Goal: Task Accomplishment & Management: Use online tool/utility

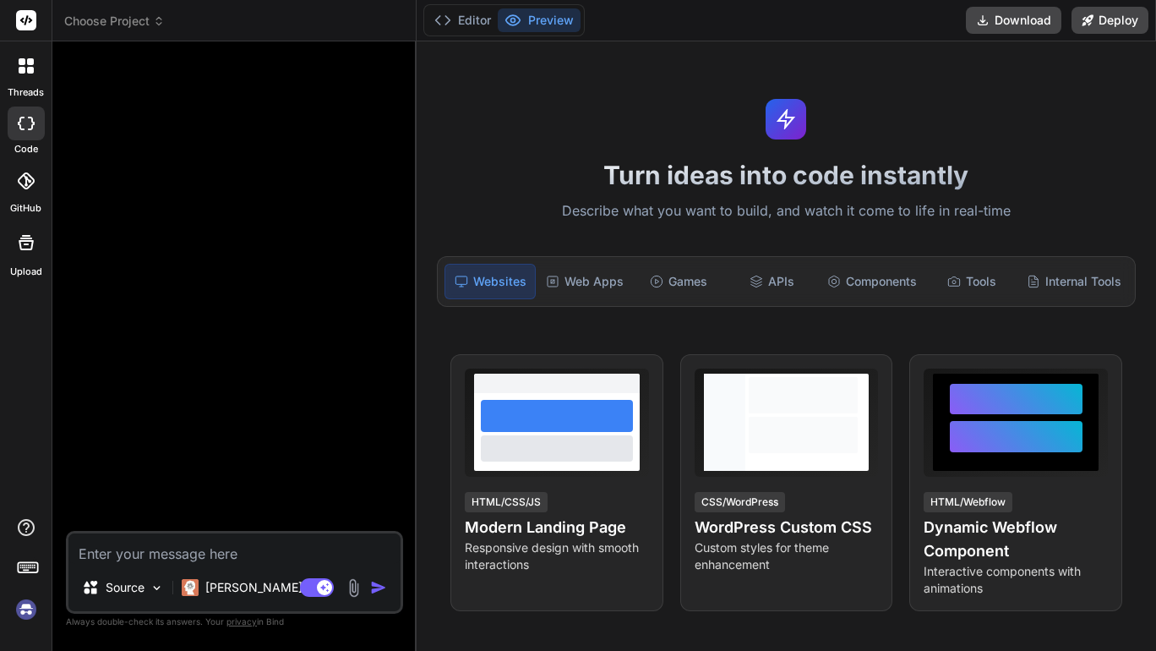
click at [27, 603] on img at bounding box center [26, 609] width 29 height 29
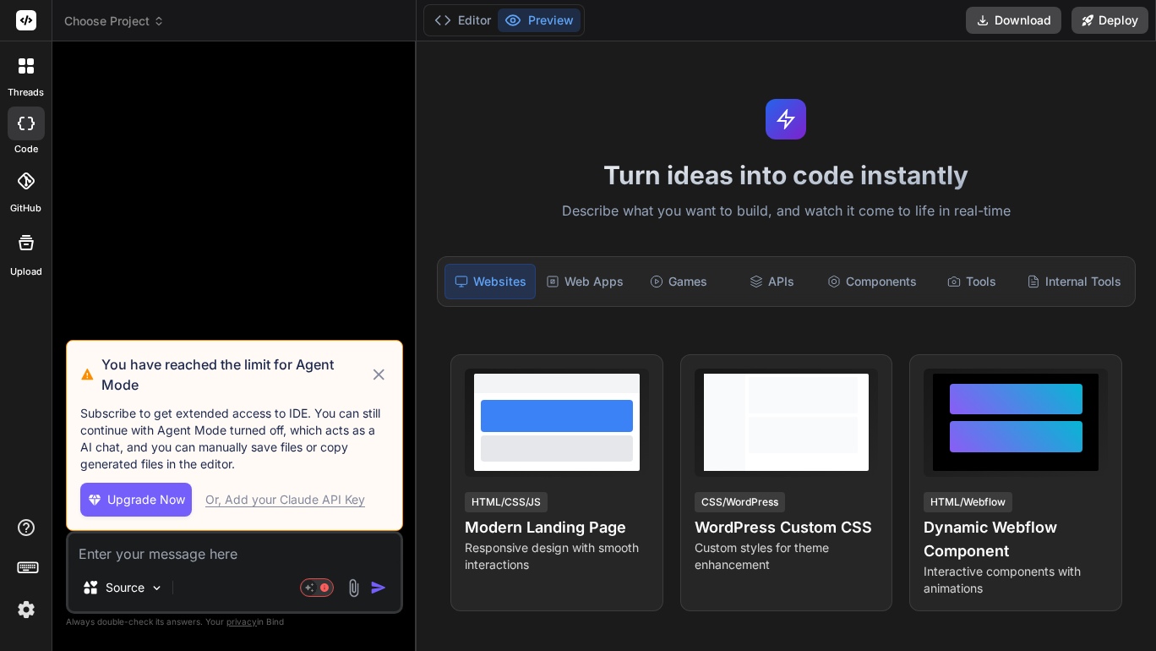
click at [379, 368] on icon at bounding box center [378, 374] width 19 height 20
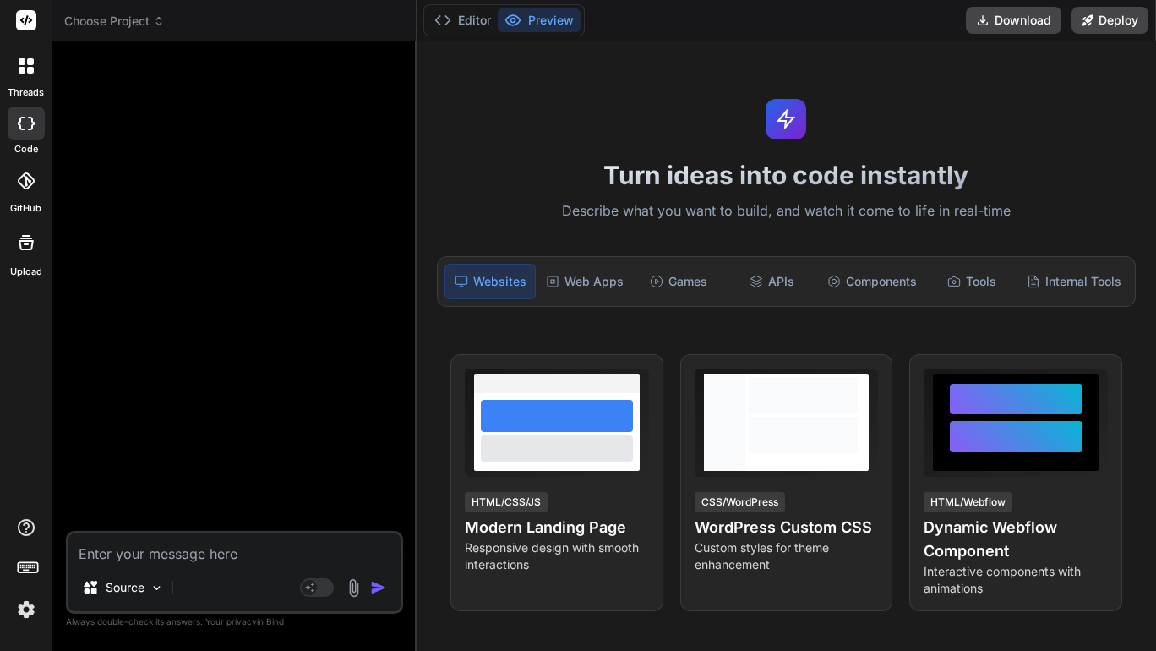
click at [121, 19] on span "Choose Project" at bounding box center [114, 21] width 101 height 17
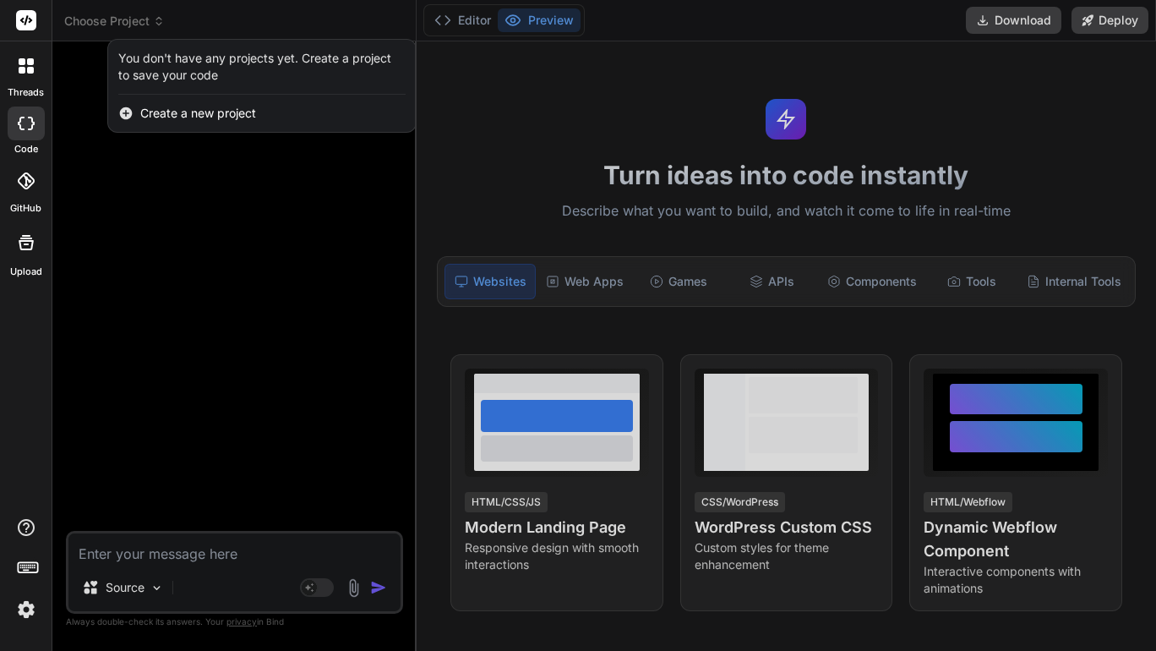
click at [203, 380] on div at bounding box center [578, 325] width 1156 height 651
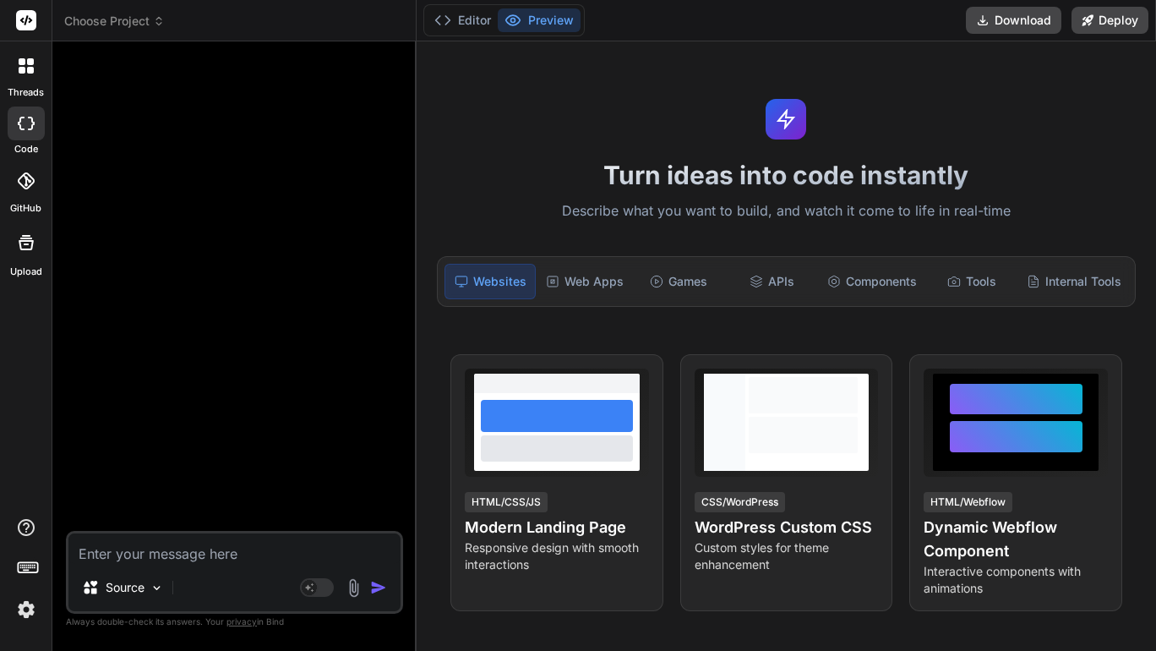
click at [112, 24] on span "Choose Project" at bounding box center [114, 21] width 101 height 17
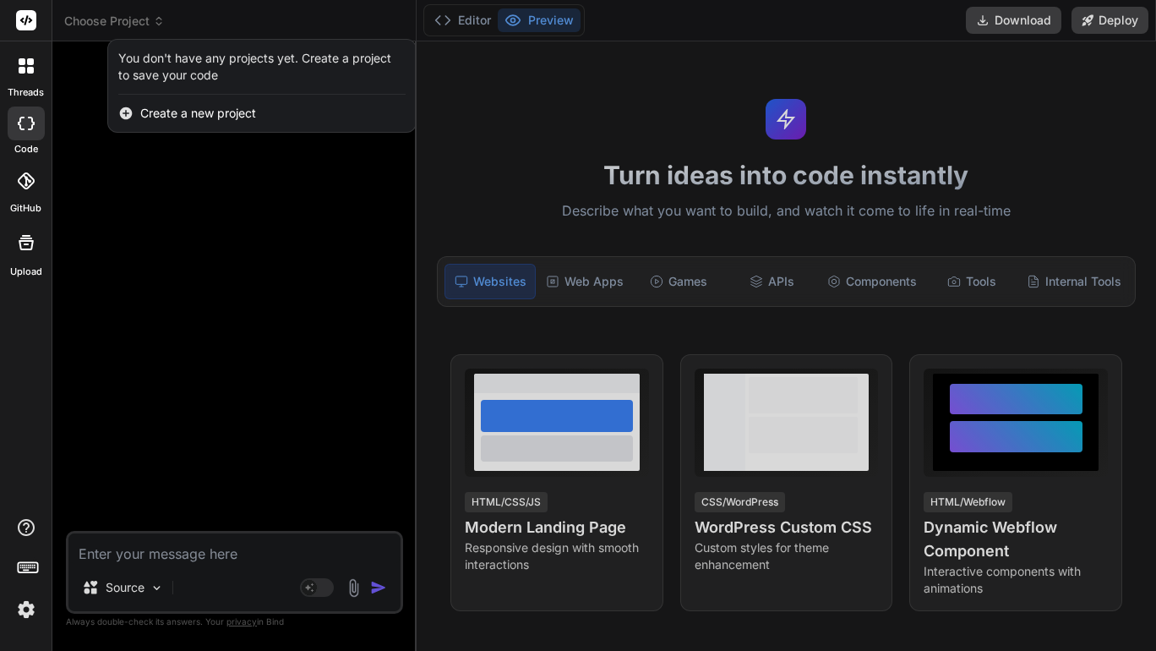
click at [206, 232] on div at bounding box center [578, 325] width 1156 height 651
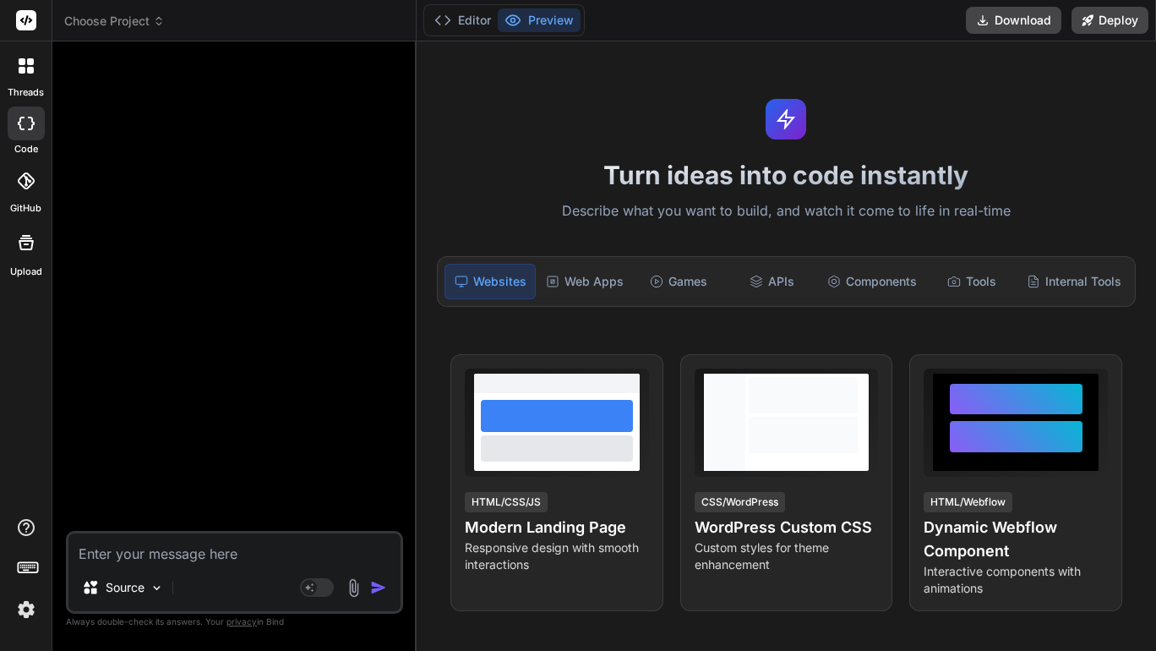
click at [22, 611] on img at bounding box center [26, 609] width 29 height 29
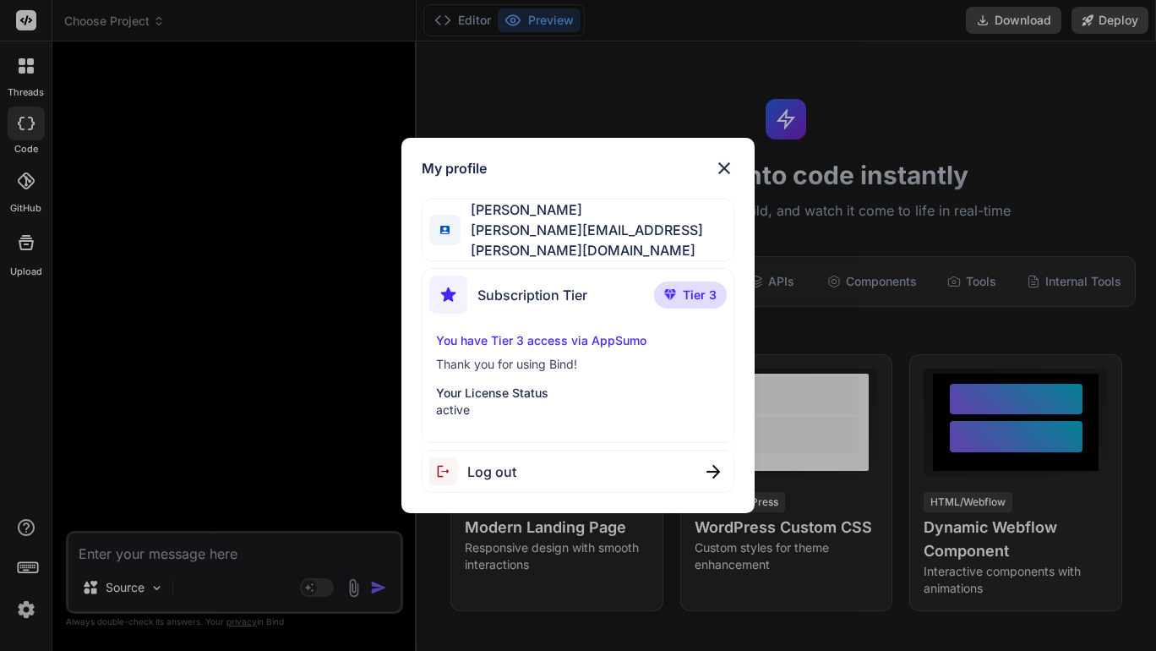
click at [94, 242] on div "My profile Landon Hairston [EMAIL_ADDRESS][PERSON_NAME][DOMAIN_NAME] Subscripti…" at bounding box center [578, 325] width 1156 height 651
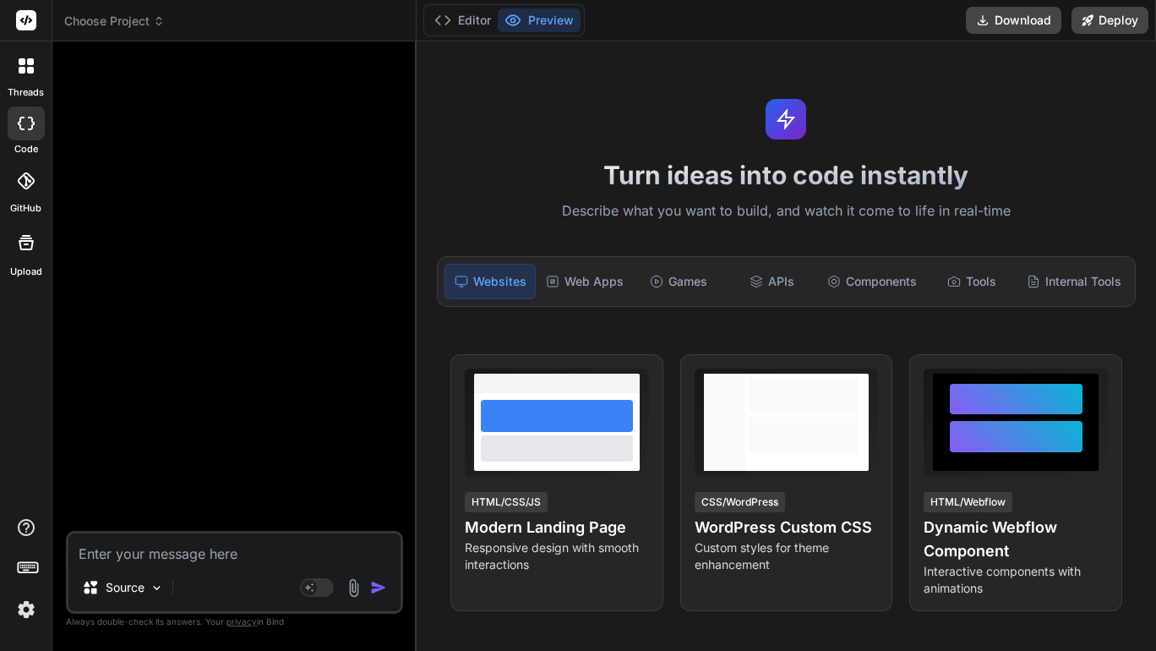
click at [105, 31] on header "Choose Project Created with Pixso." at bounding box center [234, 20] width 364 height 41
click at [119, 25] on span "Choose Project" at bounding box center [114, 21] width 101 height 17
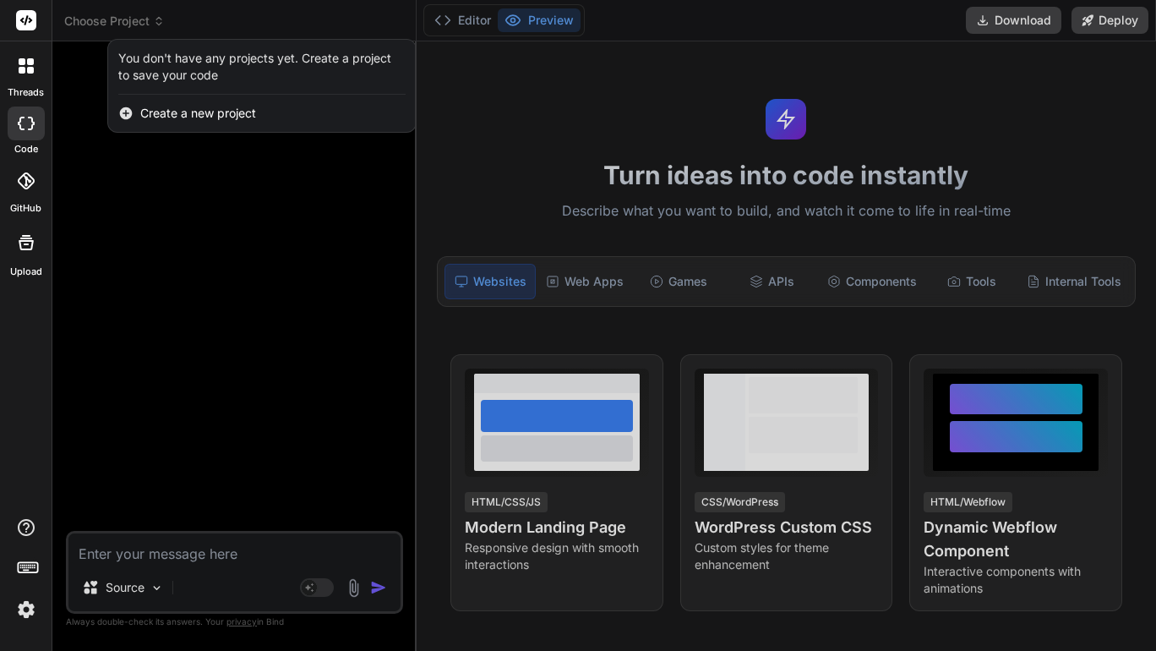
click at [23, 78] on div at bounding box center [25, 65] width 35 height 35
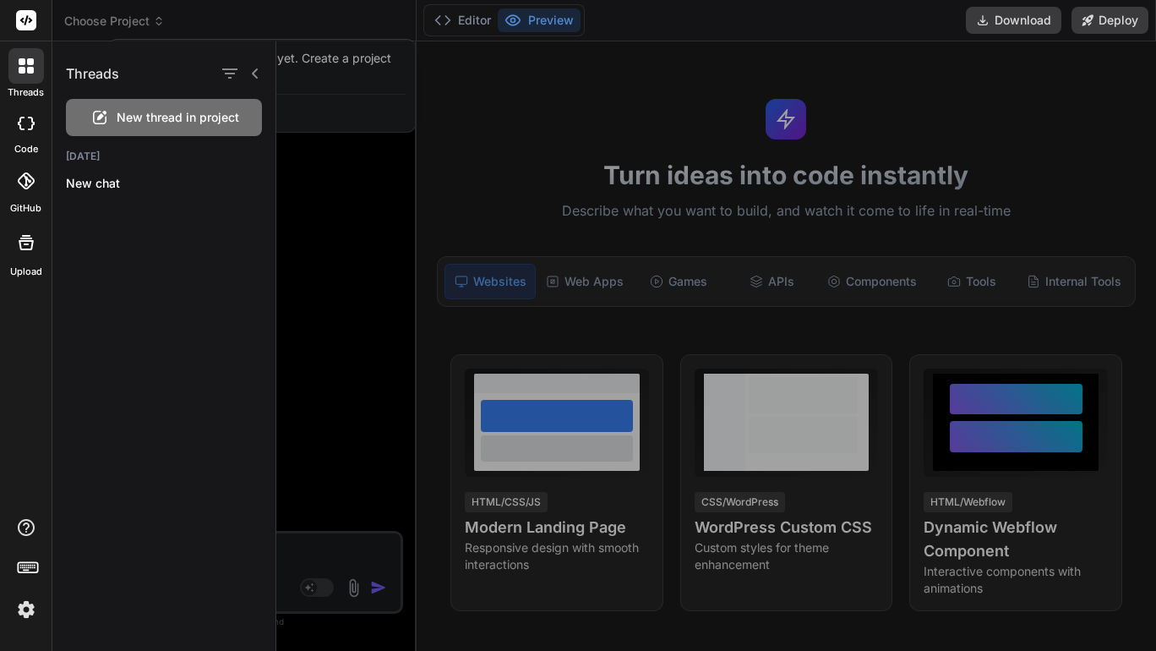
click at [19, 128] on icon at bounding box center [21, 124] width 7 height 14
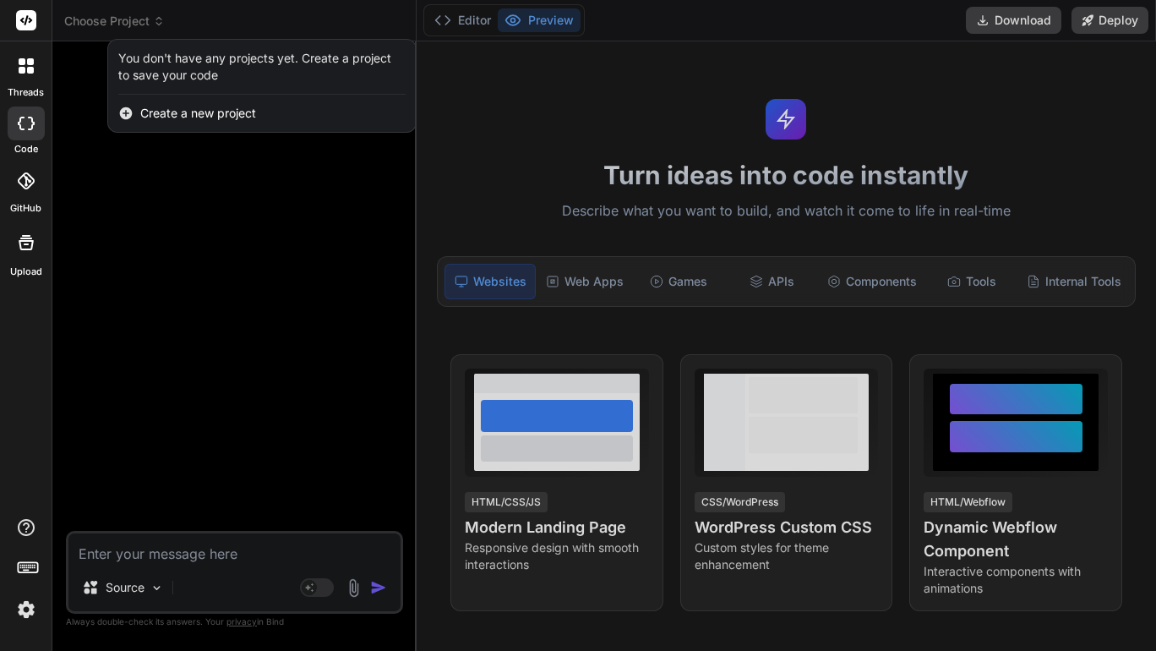
click at [32, 168] on div at bounding box center [26, 180] width 37 height 37
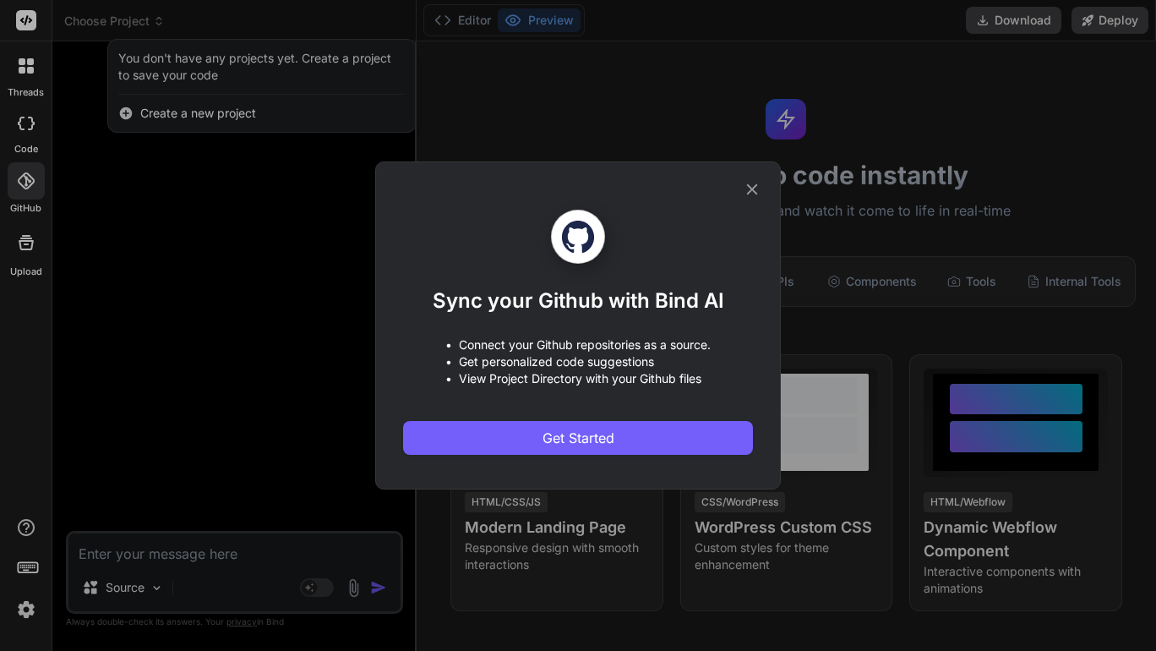
click at [759, 190] on icon at bounding box center [752, 189] width 19 height 19
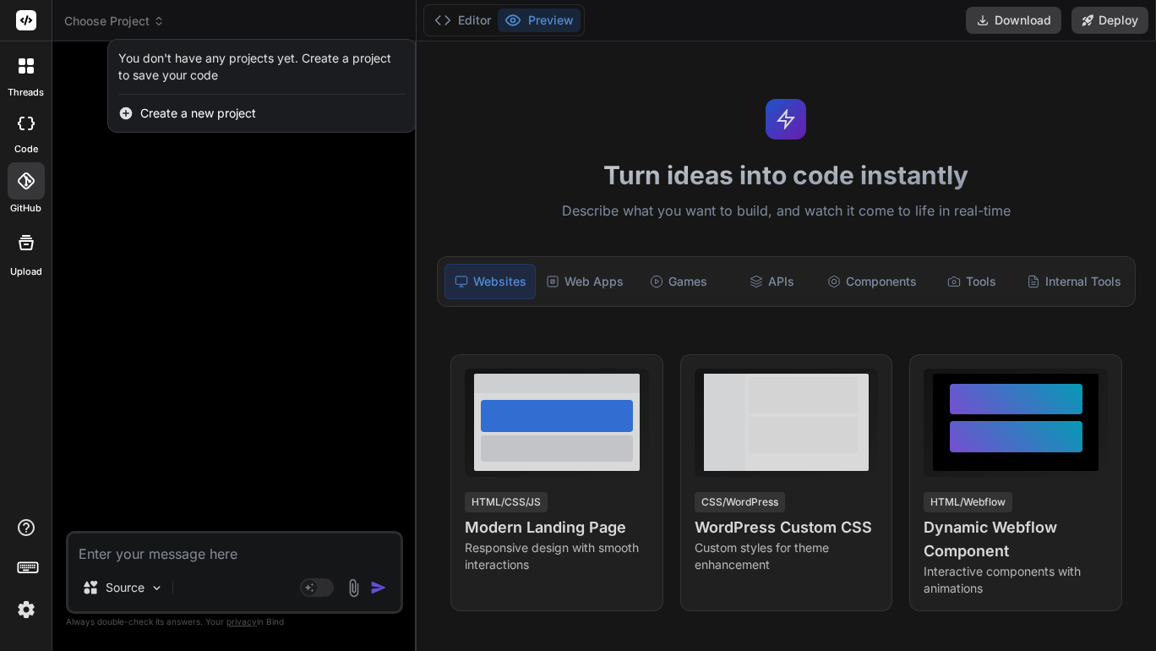
click at [23, 114] on div at bounding box center [26, 123] width 37 height 34
type textarea "x"
click at [27, 61] on icon at bounding box center [30, 61] width 7 height 7
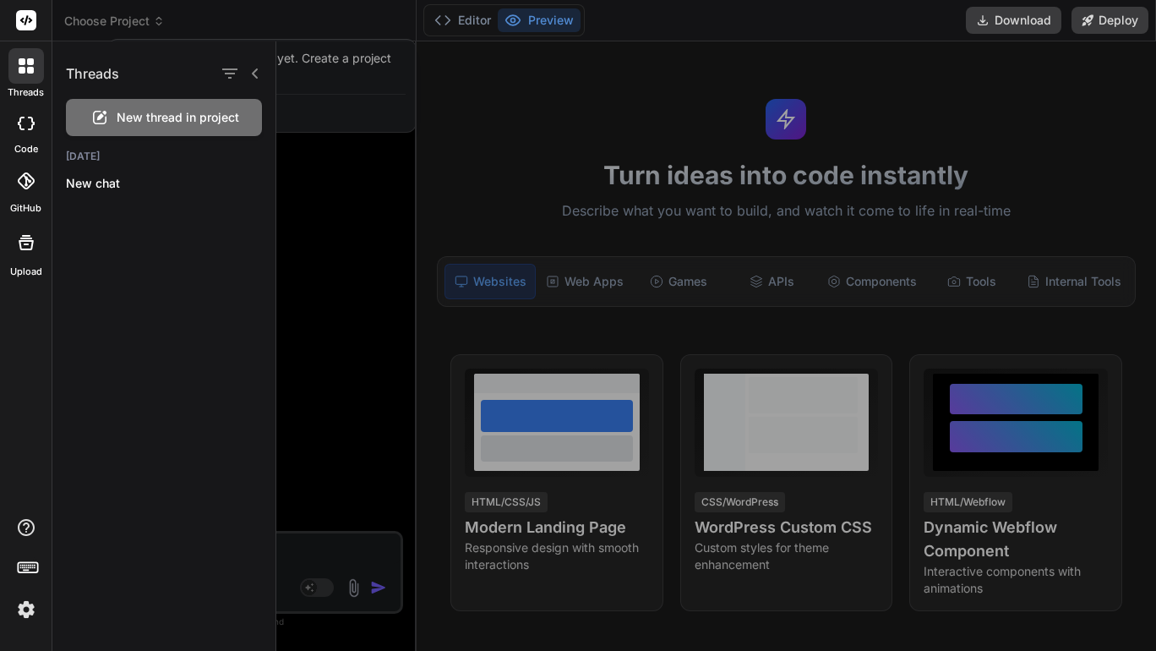
click at [358, 234] on div at bounding box center [715, 345] width 879 height 609
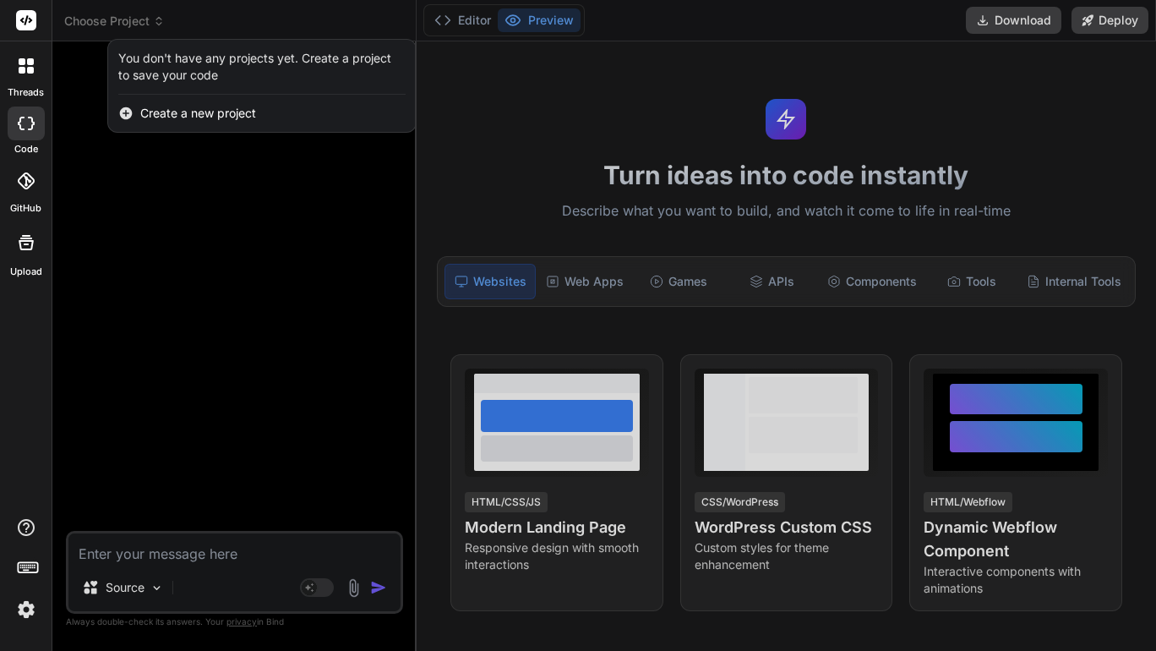
click at [118, 30] on div at bounding box center [578, 325] width 1156 height 651
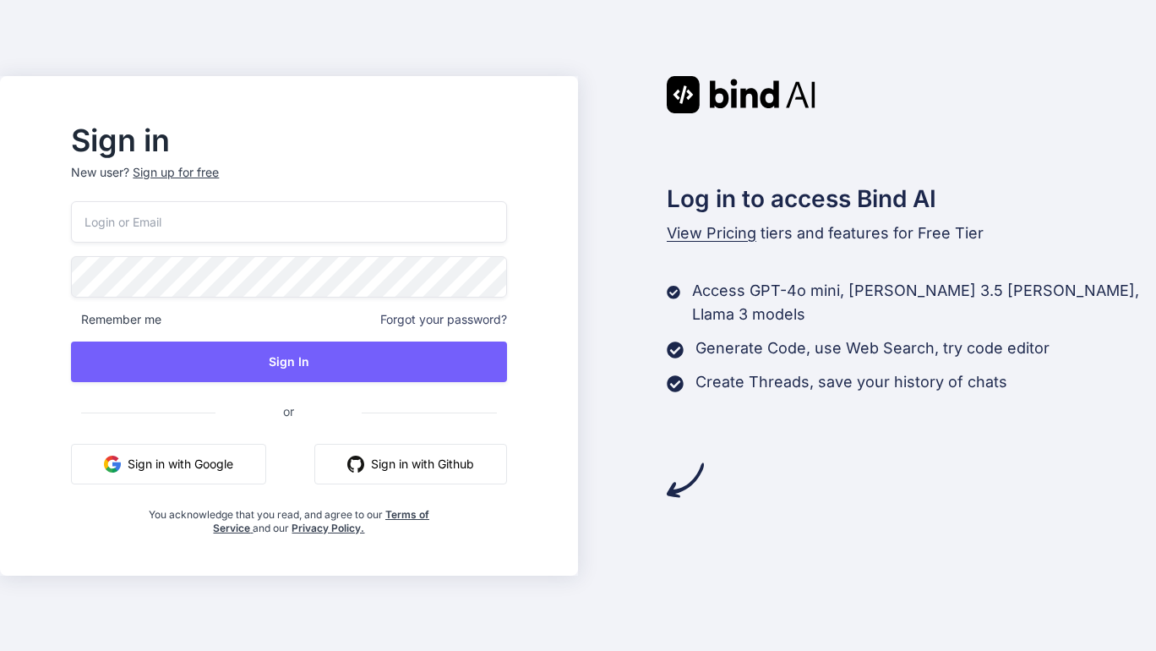
click at [380, 227] on input "email" at bounding box center [288, 221] width 435 height 41
paste input "landon.hairston@citybenefitscounseling.com"
type input "landon.hairston@citybenefitscounseling.com"
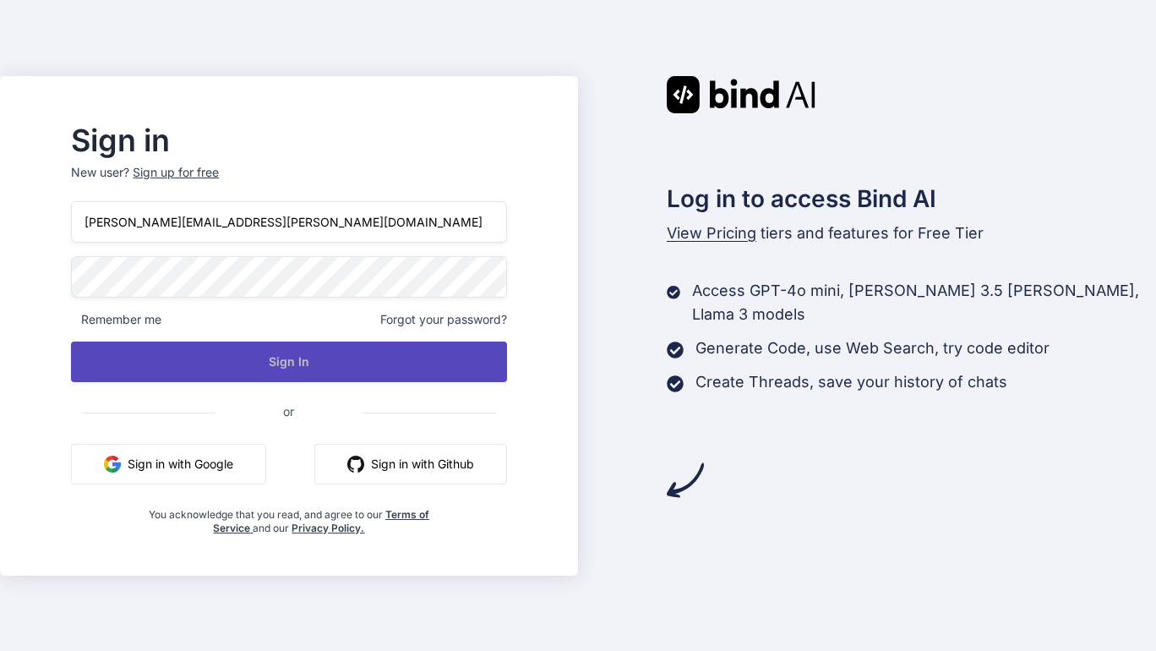
click at [285, 362] on button "Sign In" at bounding box center [288, 361] width 435 height 41
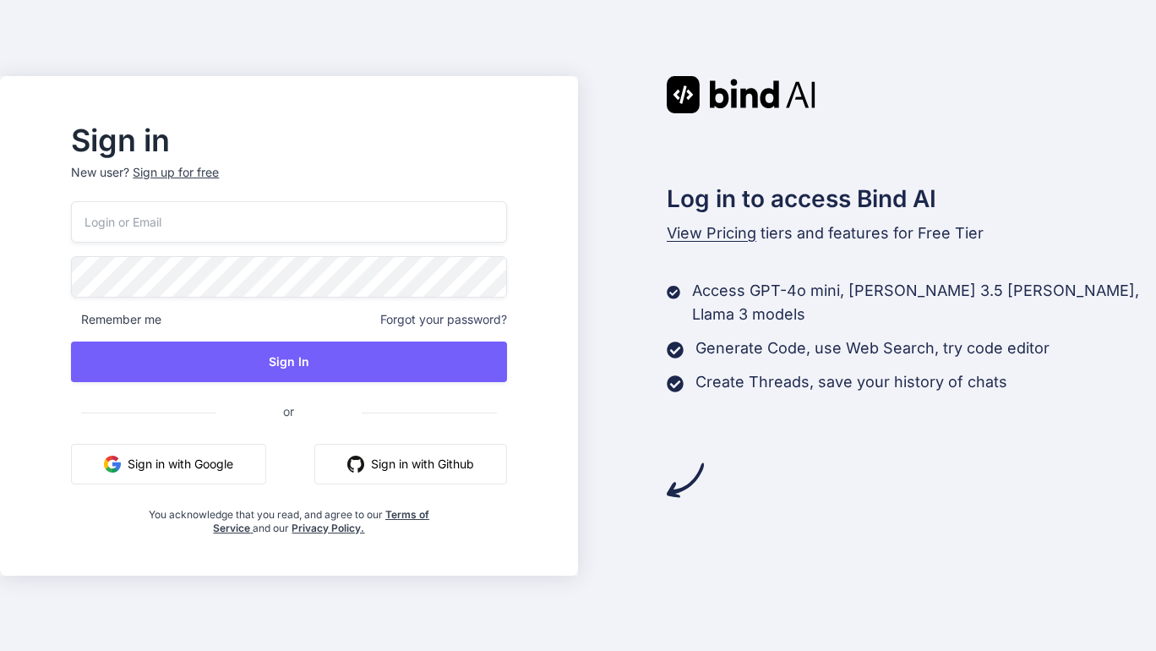
click at [268, 226] on input "email" at bounding box center [288, 221] width 435 height 41
paste input "[PERSON_NAME][EMAIL_ADDRESS][PERSON_NAME][DOMAIN_NAME]"
type input "[PERSON_NAME][EMAIL_ADDRESS][PERSON_NAME][DOMAIN_NAME]"
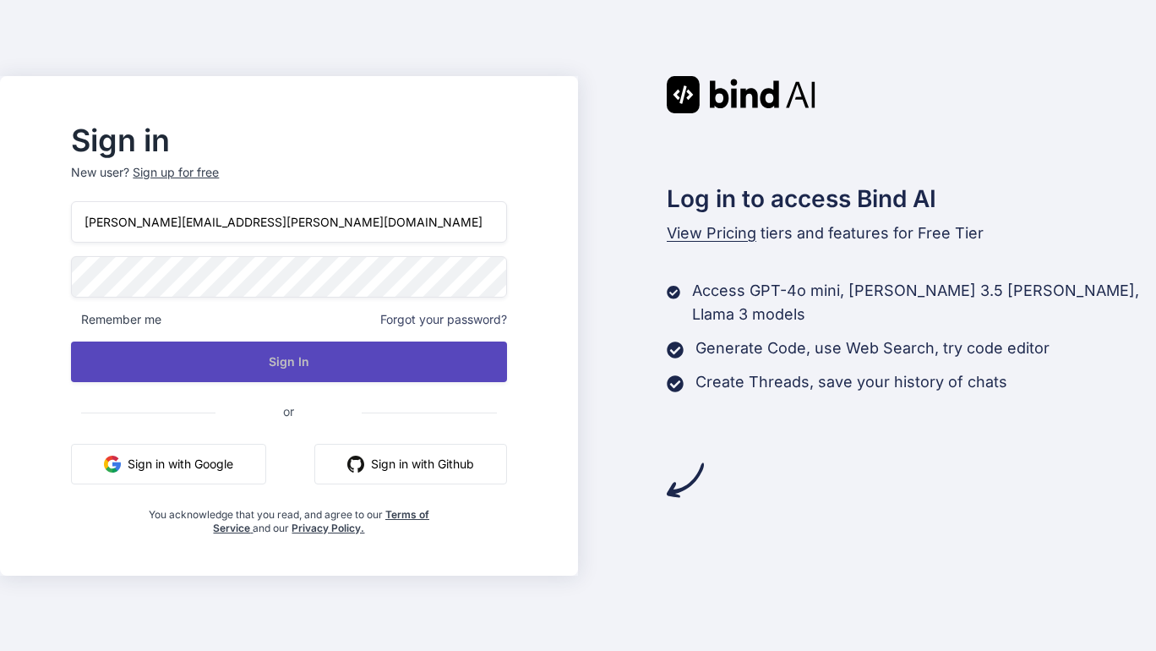
click at [369, 359] on button "Sign In" at bounding box center [288, 361] width 435 height 41
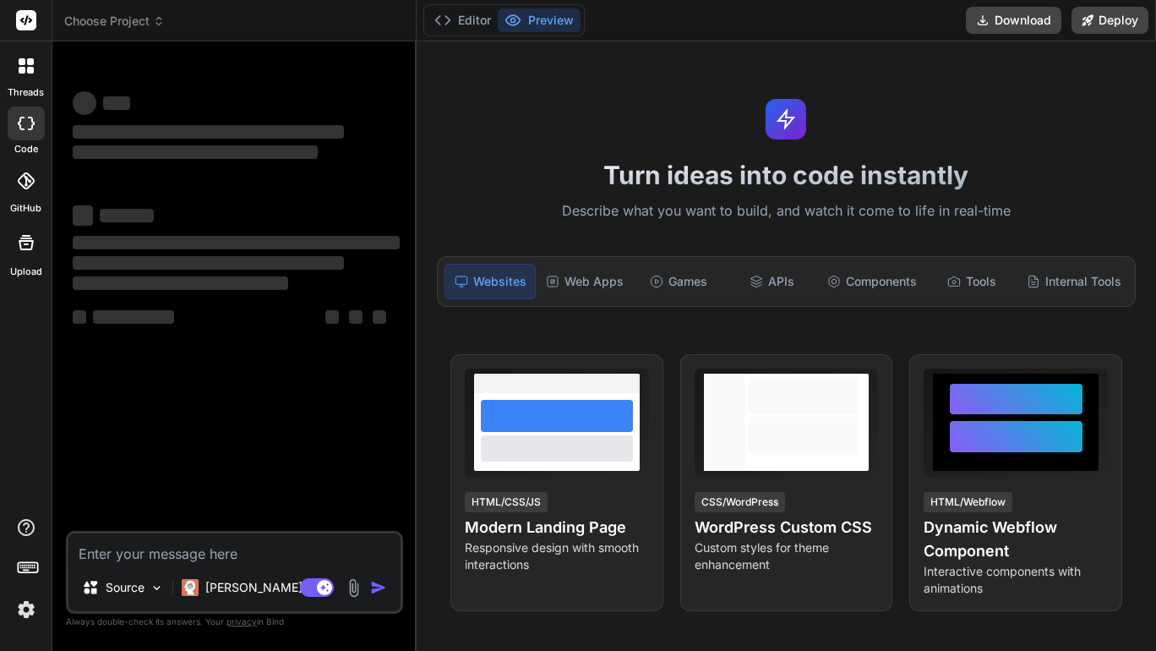
click at [124, 20] on span "Choose Project" at bounding box center [114, 21] width 101 height 17
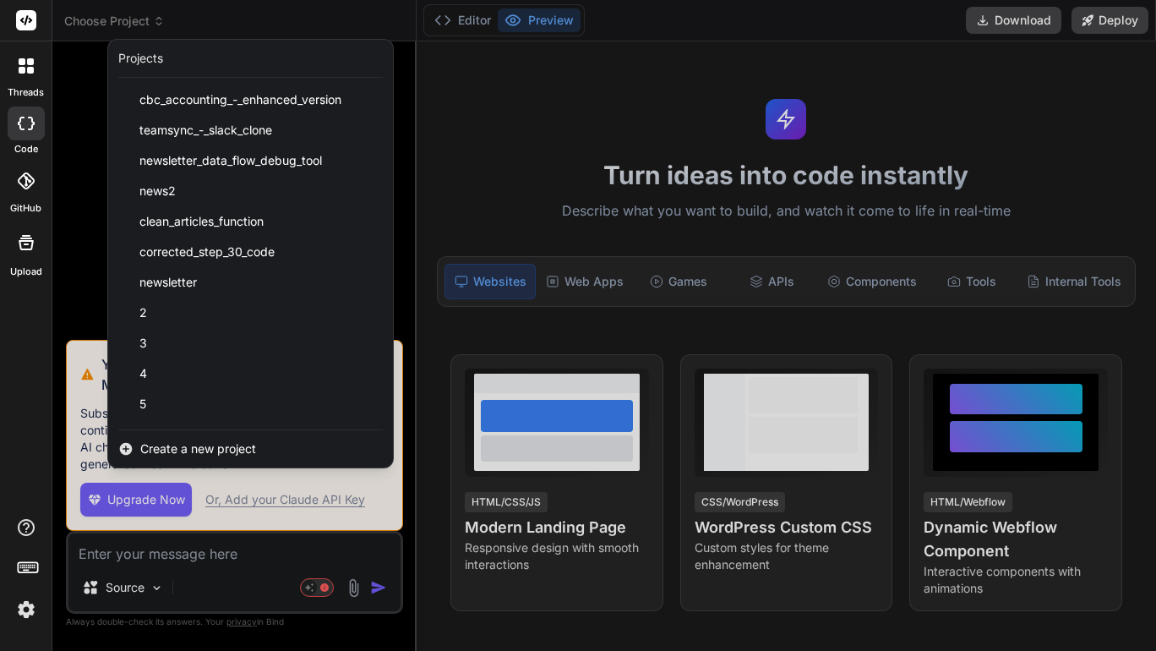
scroll to position [635, 0]
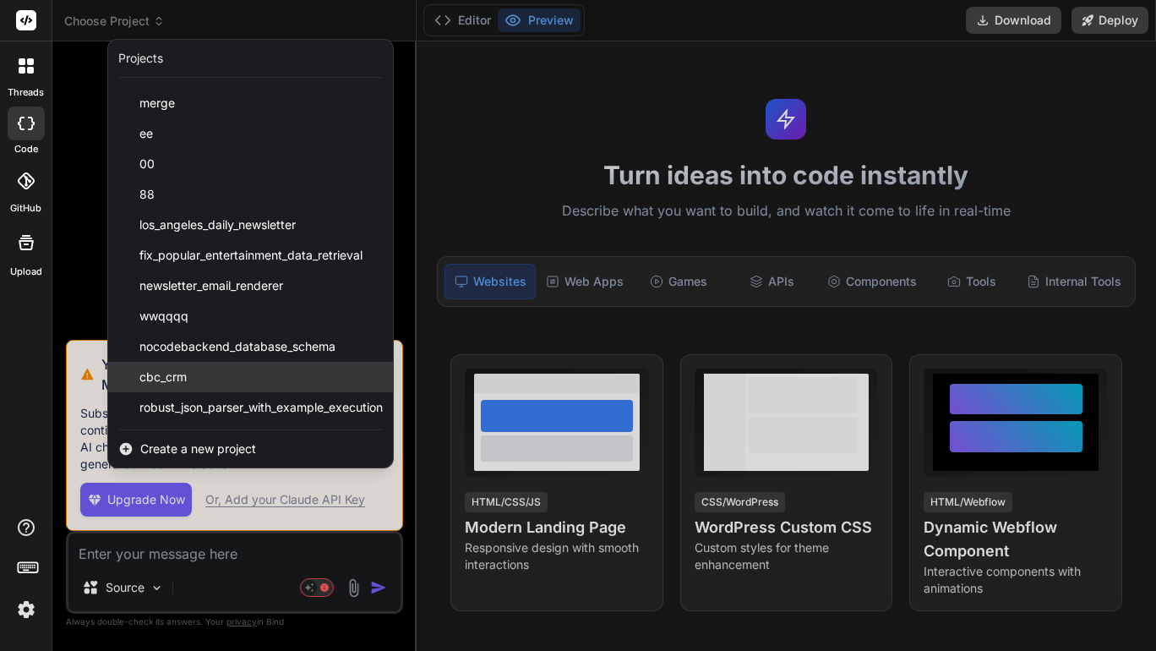
click at [195, 376] on div "cbc_crm" at bounding box center [250, 377] width 285 height 30
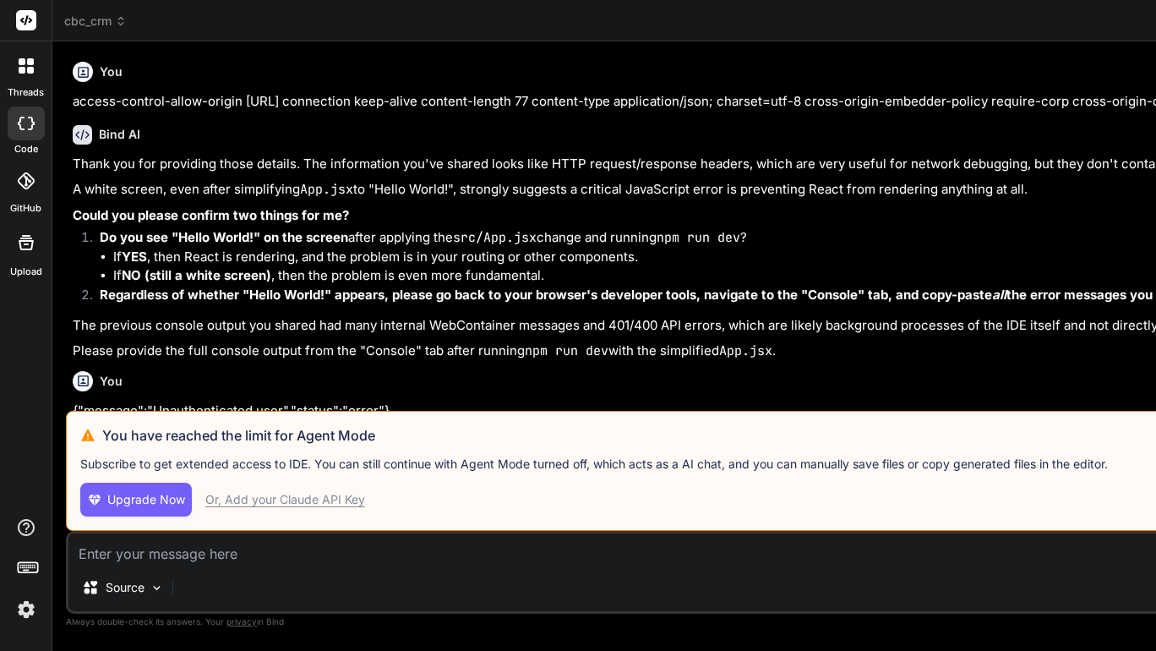
type textarea "x"
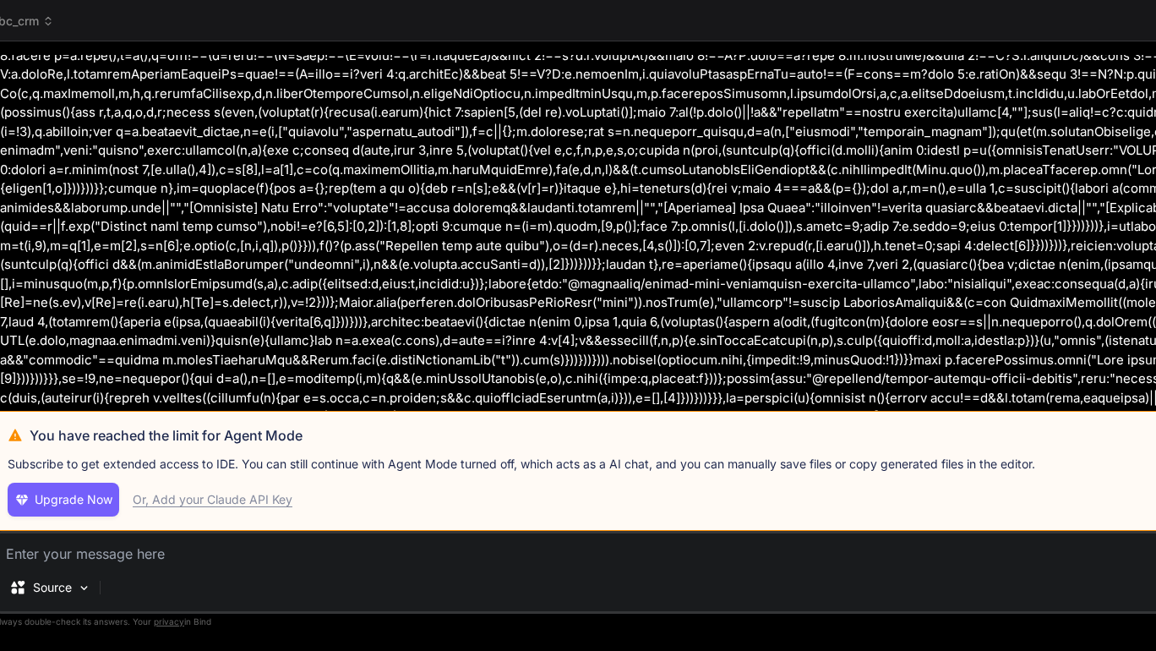
scroll to position [2360, 0]
